Goal: Transaction & Acquisition: Purchase product/service

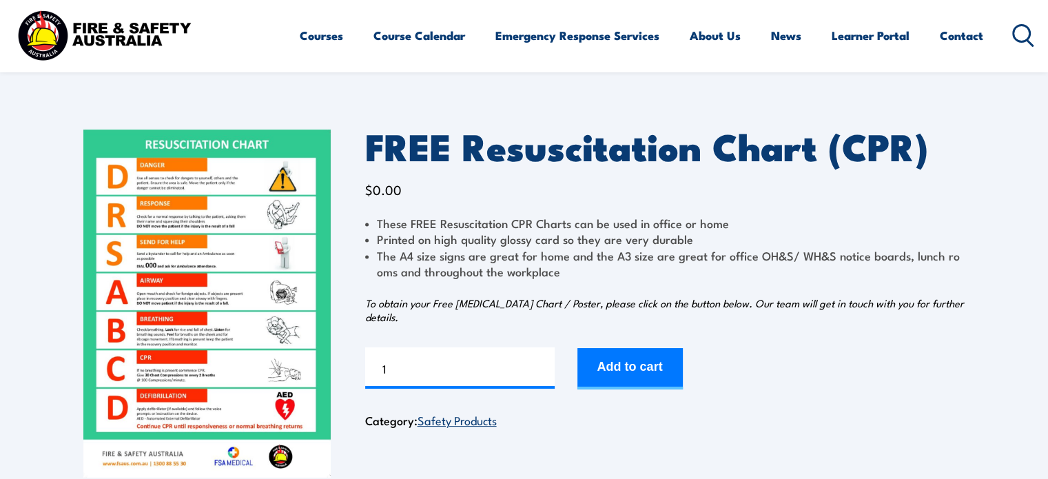
scroll to position [69, 0]
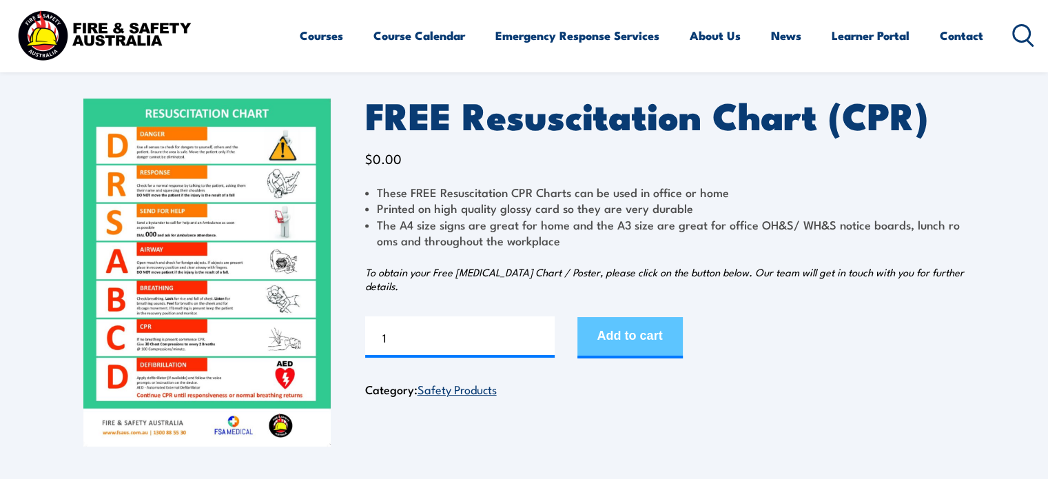
click at [650, 342] on button "Add to cart" at bounding box center [629, 337] width 105 height 41
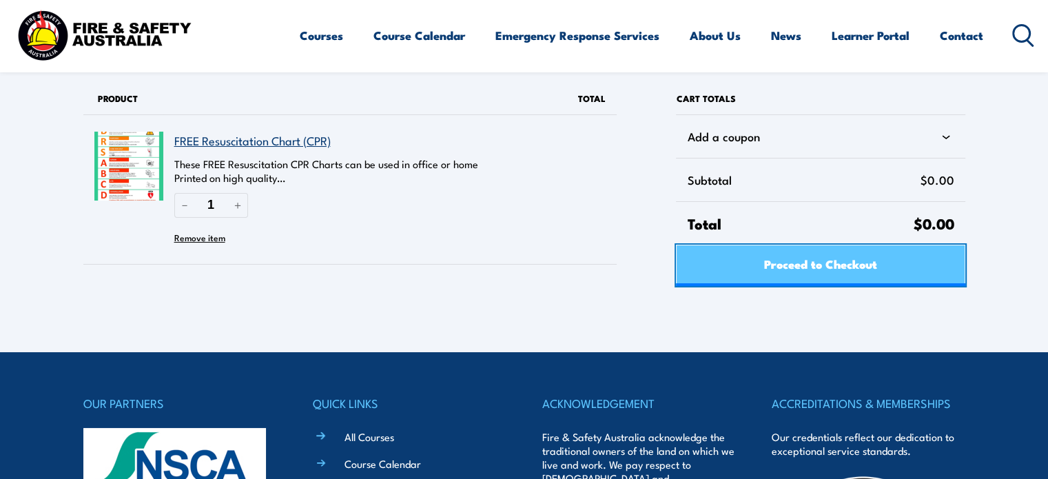
click at [831, 260] on span "Proceed to Checkout" at bounding box center [820, 263] width 113 height 37
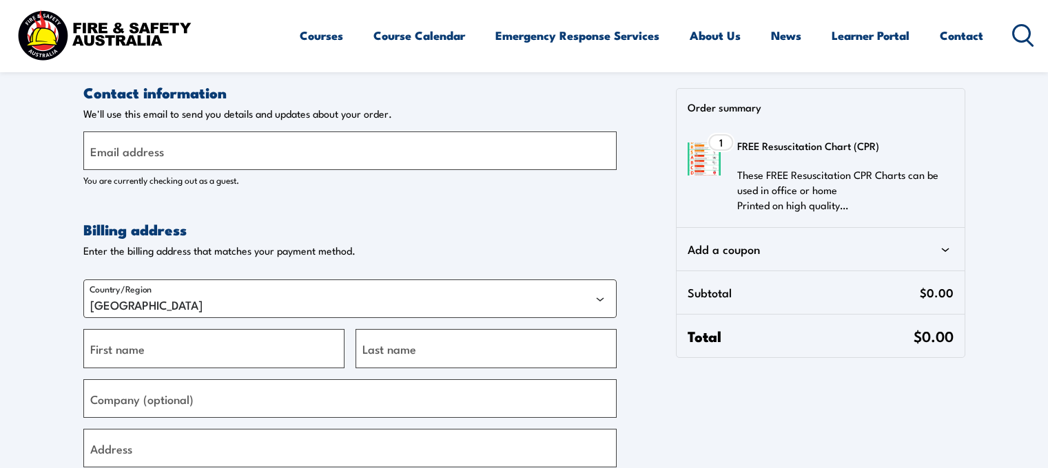
select select "VIC"
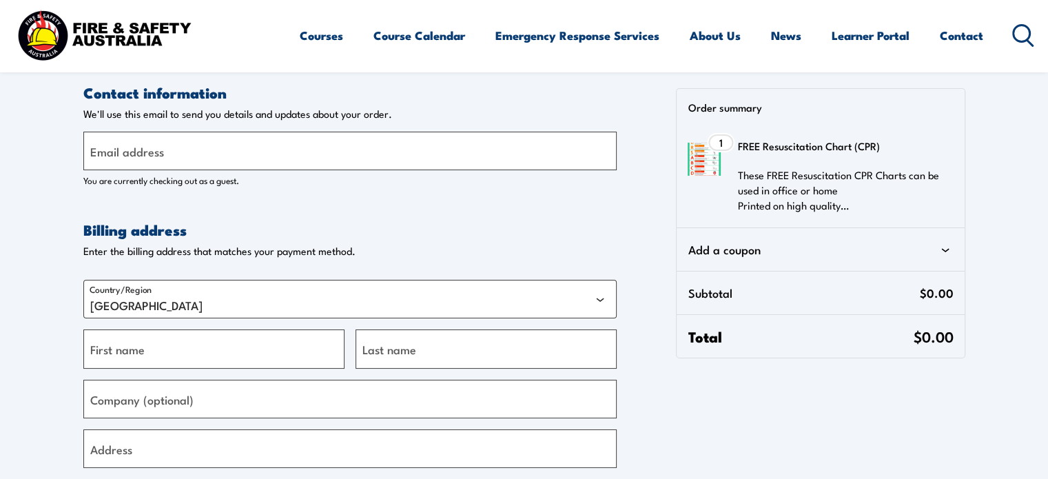
click at [154, 156] on label "Email address" at bounding box center [127, 151] width 74 height 19
click at [154, 156] on input "Email address" at bounding box center [349, 151] width 533 height 39
type input "[EMAIL_ADDRESS][DOMAIN_NAME]"
type input "[PERSON_NAME]"
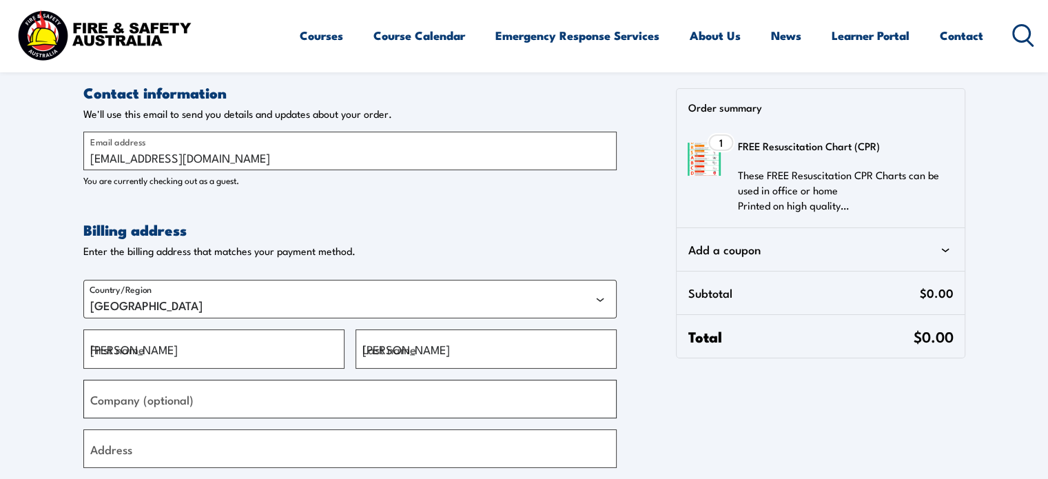
type input "Bega Preschool"
type input "4 Koolgarra Drive"
type input "Bega"
select select "NSW"
type input "2550"
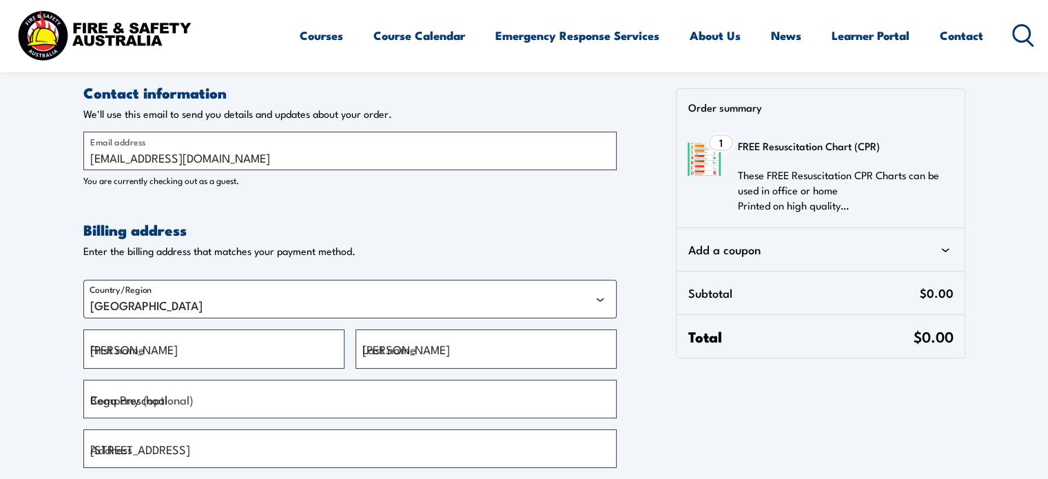
type input "+61419696505"
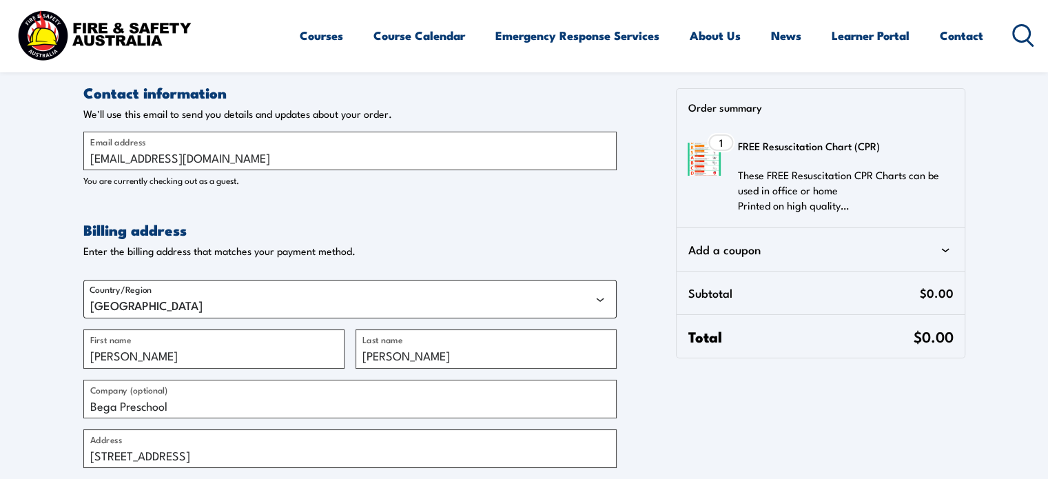
click at [182, 294] on select "Australia" at bounding box center [349, 299] width 533 height 39
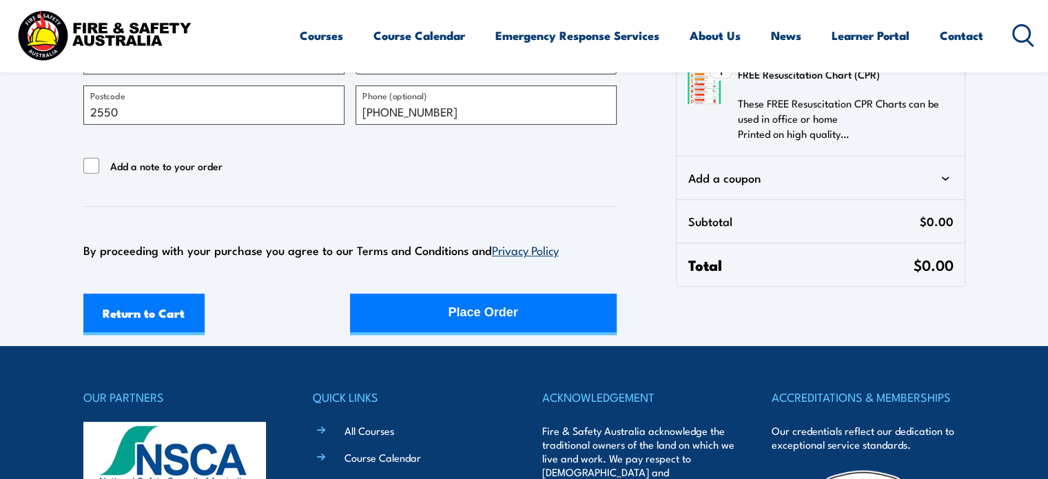
scroll to position [482, 0]
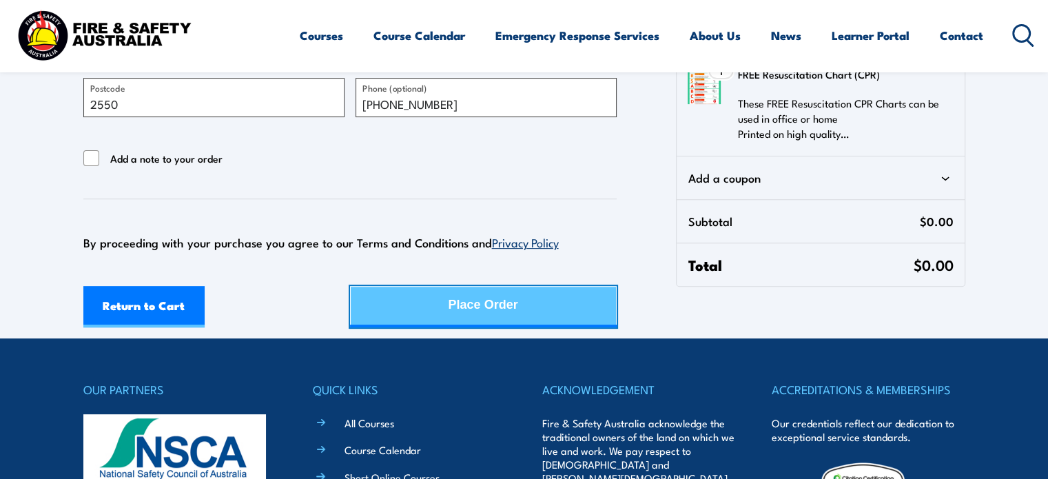
click at [435, 313] on button "Place Order" at bounding box center [483, 306] width 267 height 41
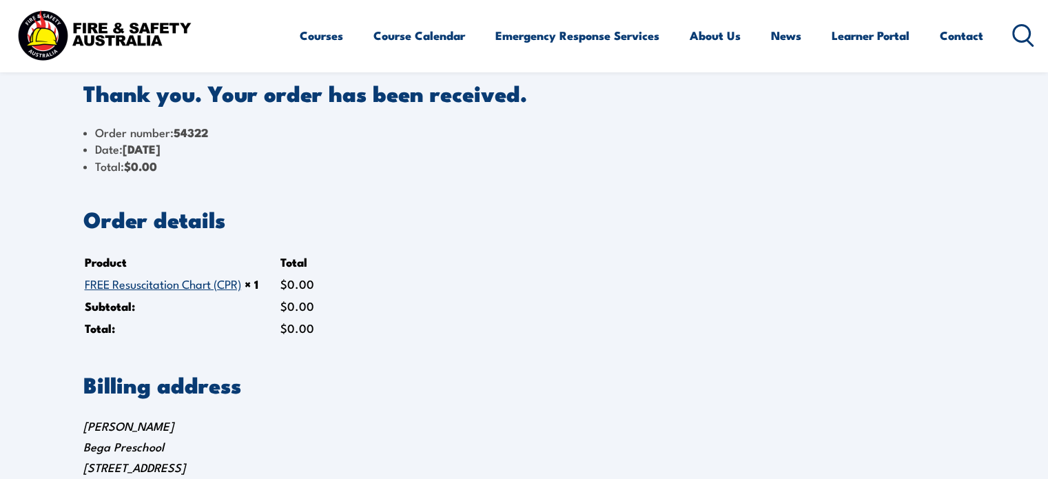
click at [179, 282] on link "FREE Resuscitation Chart (CPR)" at bounding box center [163, 283] width 156 height 17
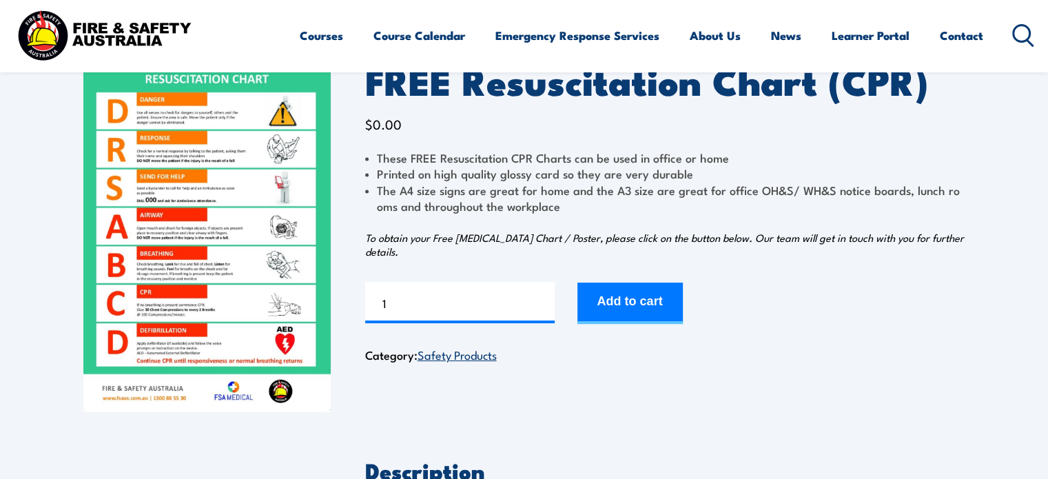
scroll to position [138, 0]
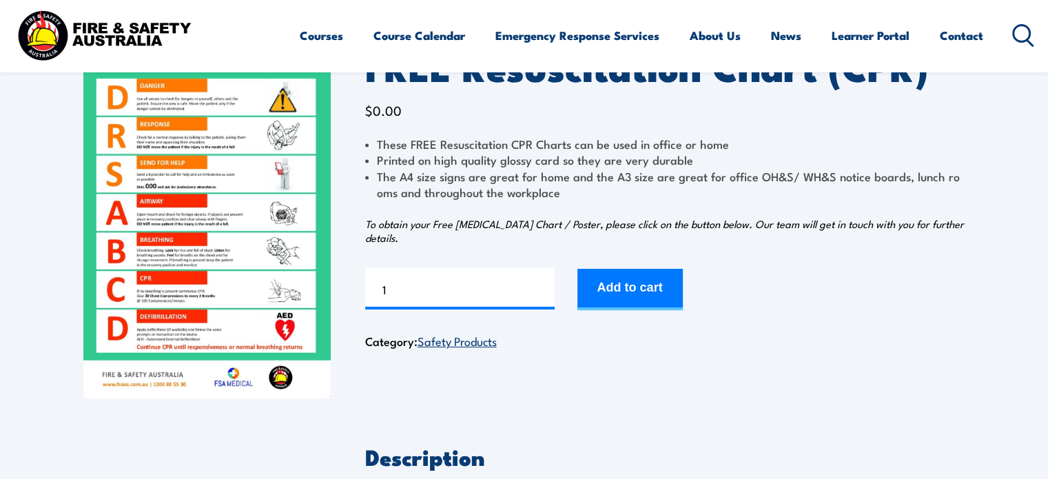
drag, startPoint x: 247, startPoint y: 289, endPoint x: 177, endPoint y: 207, distance: 107.5
click at [177, 207] on img at bounding box center [206, 224] width 247 height 348
